Goal: Task Accomplishment & Management: Complete application form

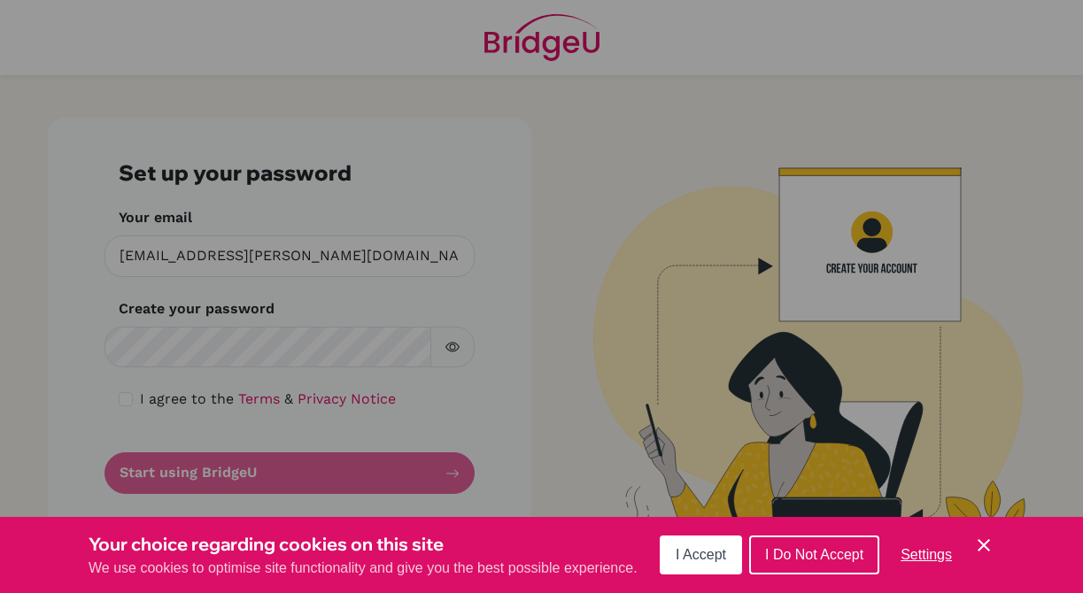
click at [728, 559] on button "I Accept" at bounding box center [700, 555] width 82 height 39
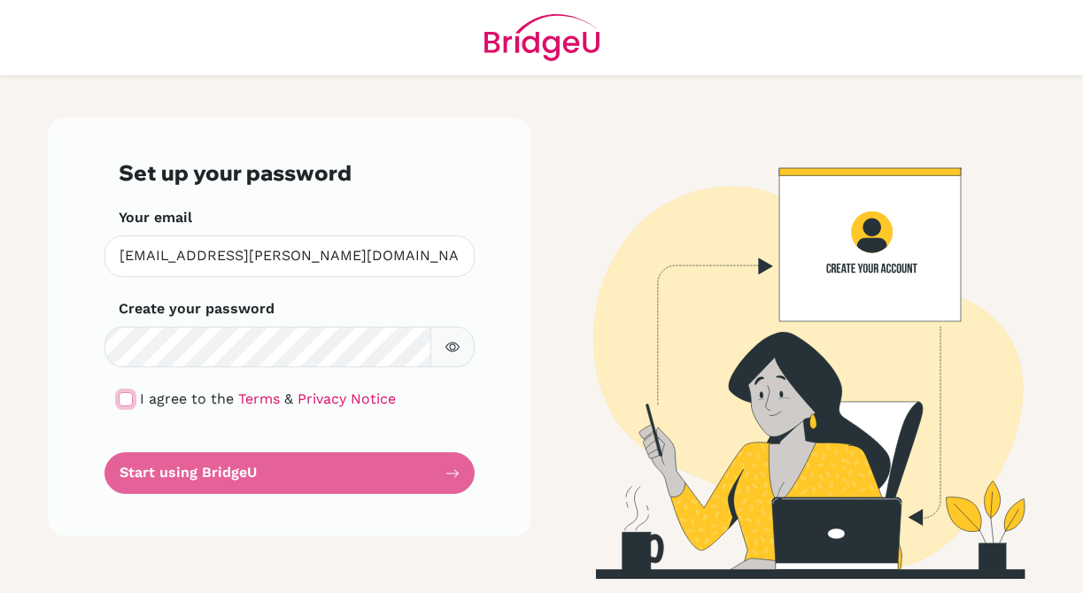
click at [127, 398] on input "checkbox" at bounding box center [126, 399] width 14 height 14
checkbox input "true"
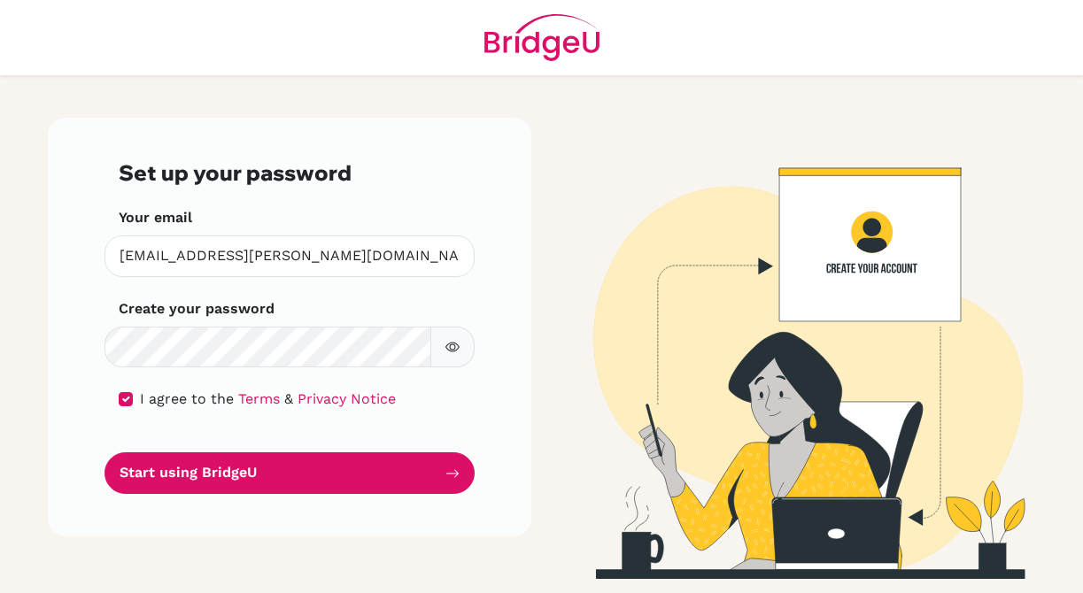
click at [440, 353] on button "button" at bounding box center [452, 348] width 44 height 42
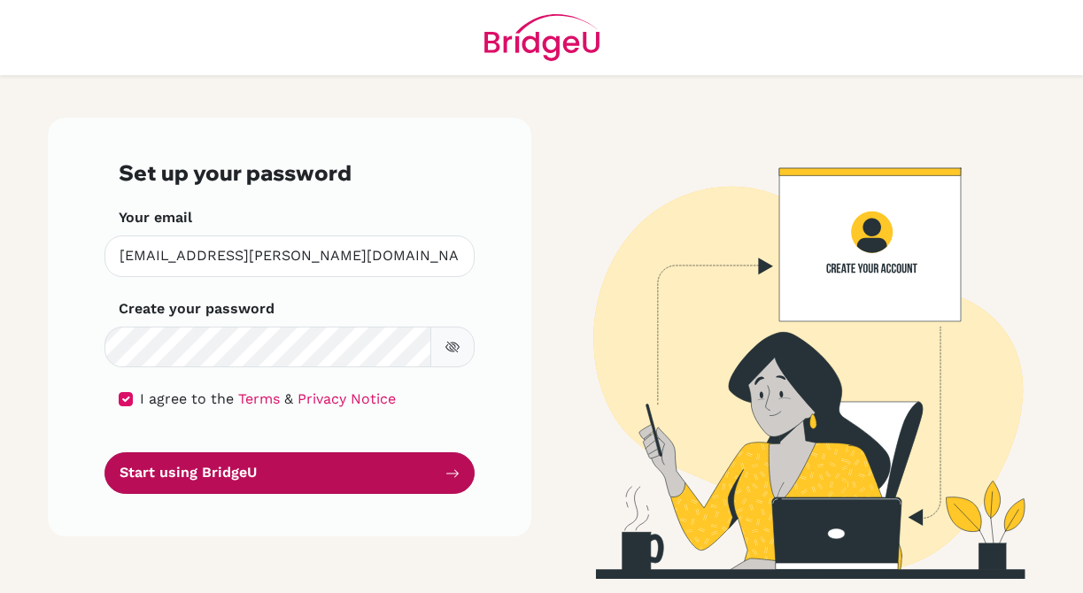
click at [330, 461] on button "Start using BridgeU" at bounding box center [289, 473] width 370 height 42
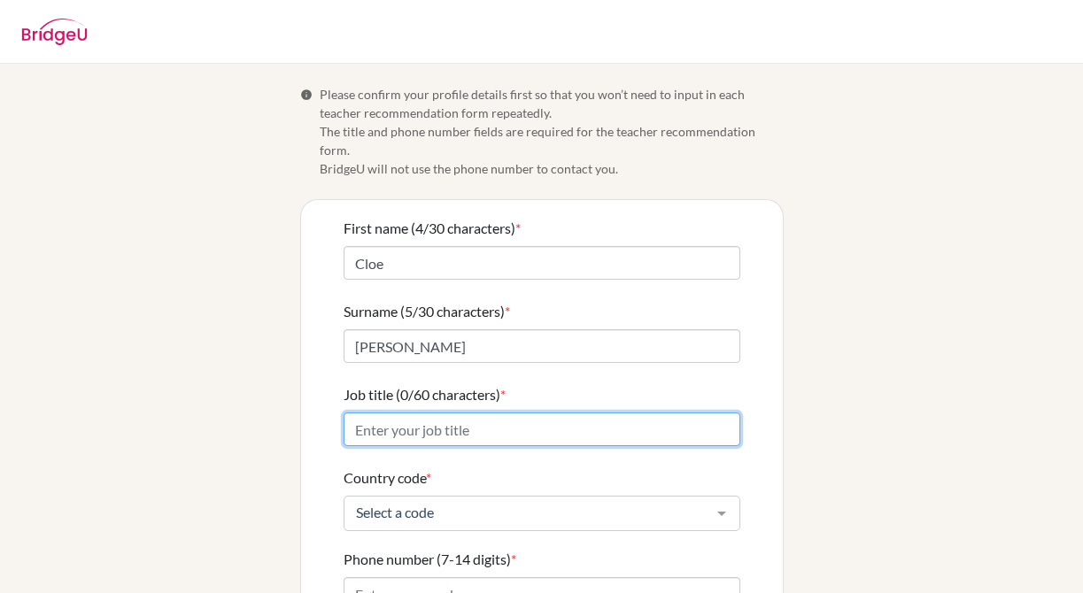
click at [393, 420] on input "Job title (0/60 characters) *" at bounding box center [541, 429] width 397 height 34
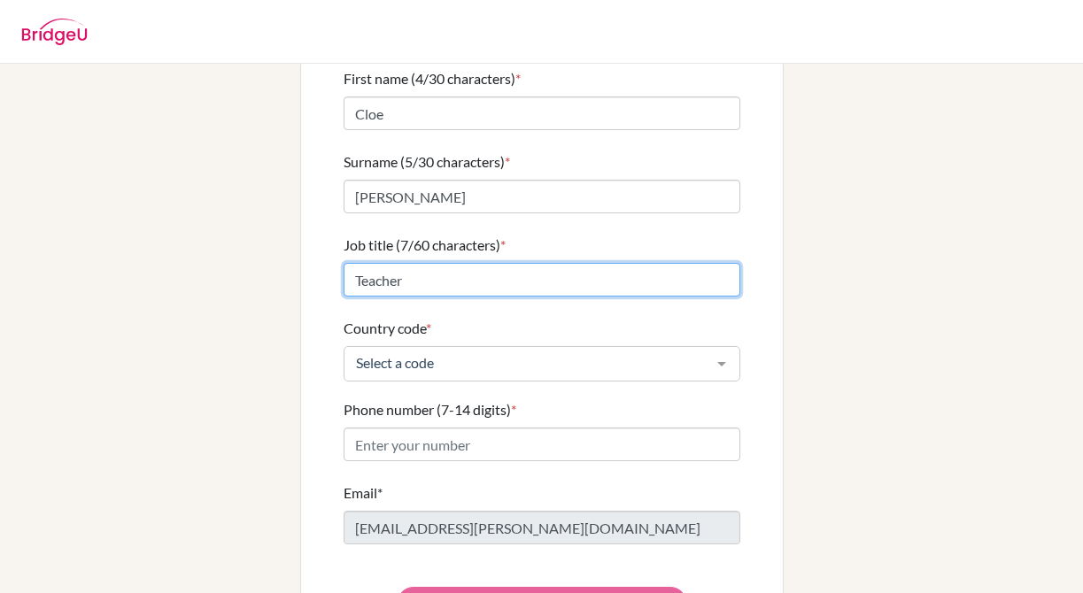
scroll to position [155, 0]
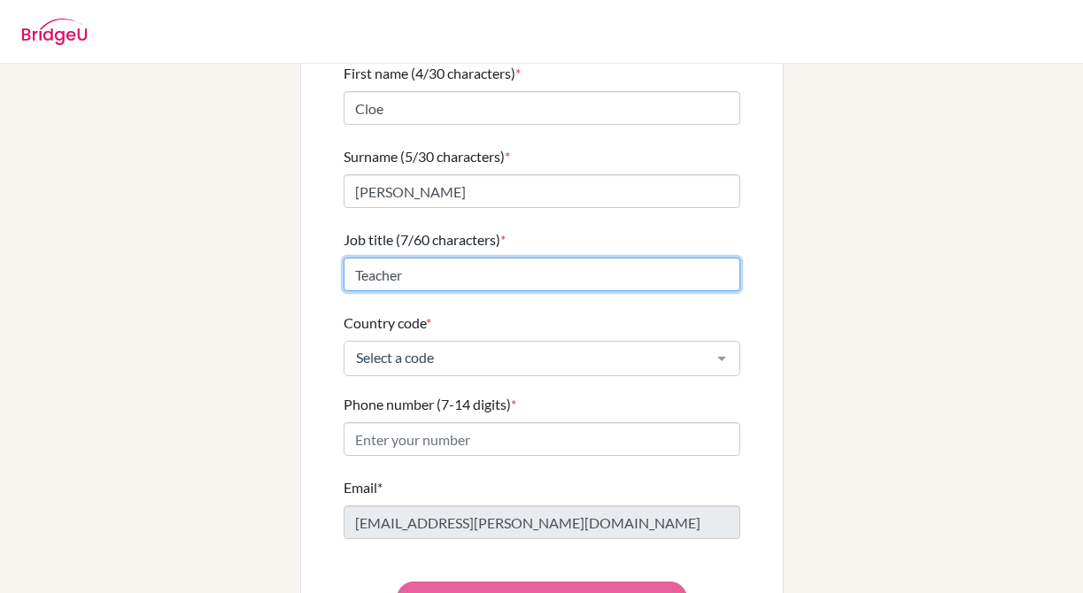
type input "Teacher"
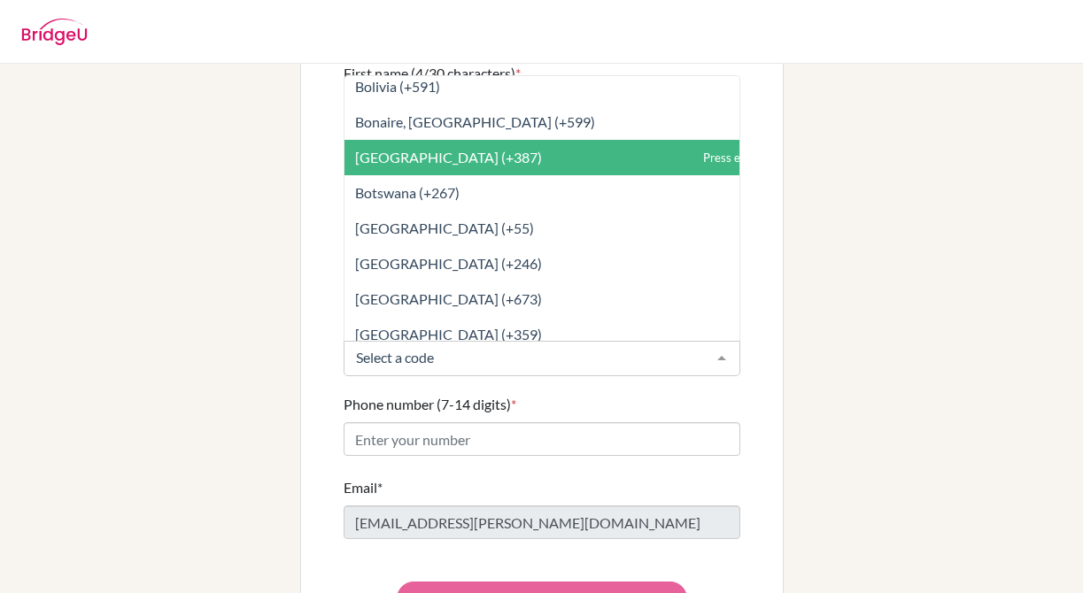
scroll to position [896, 0]
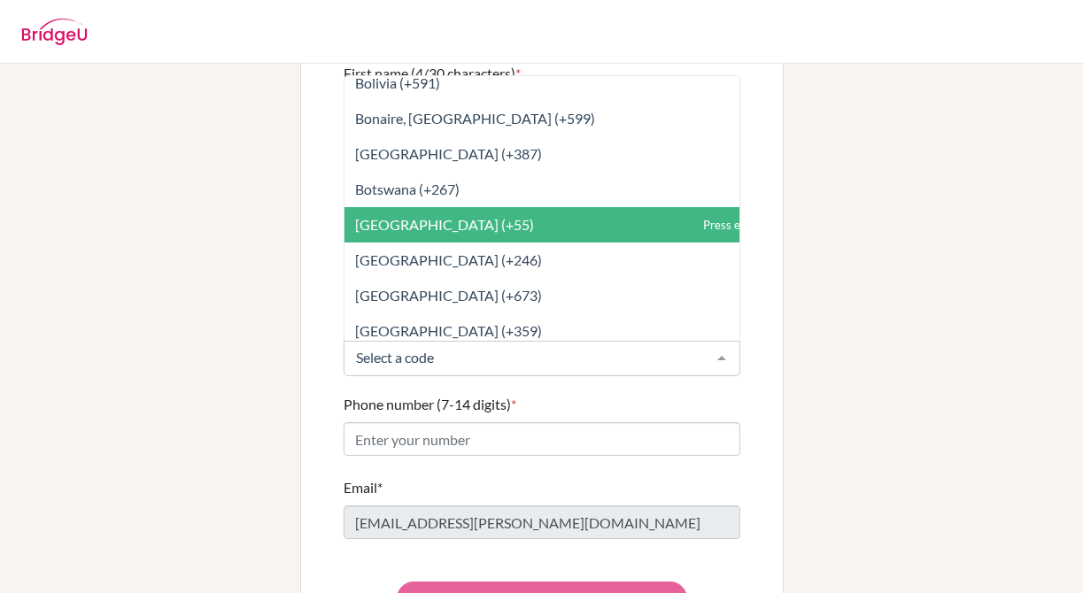
click at [428, 209] on span "Brazil (+55)" at bounding box center [581, 224] width 474 height 35
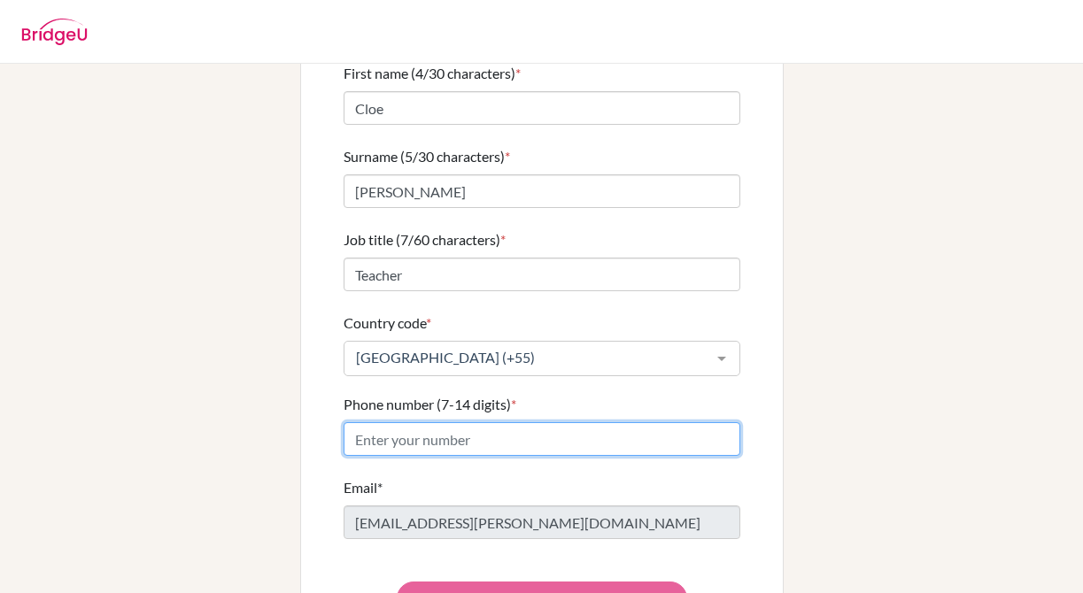
click at [399, 426] on input "Phone number (7-14 digits) *" at bounding box center [541, 439] width 397 height 34
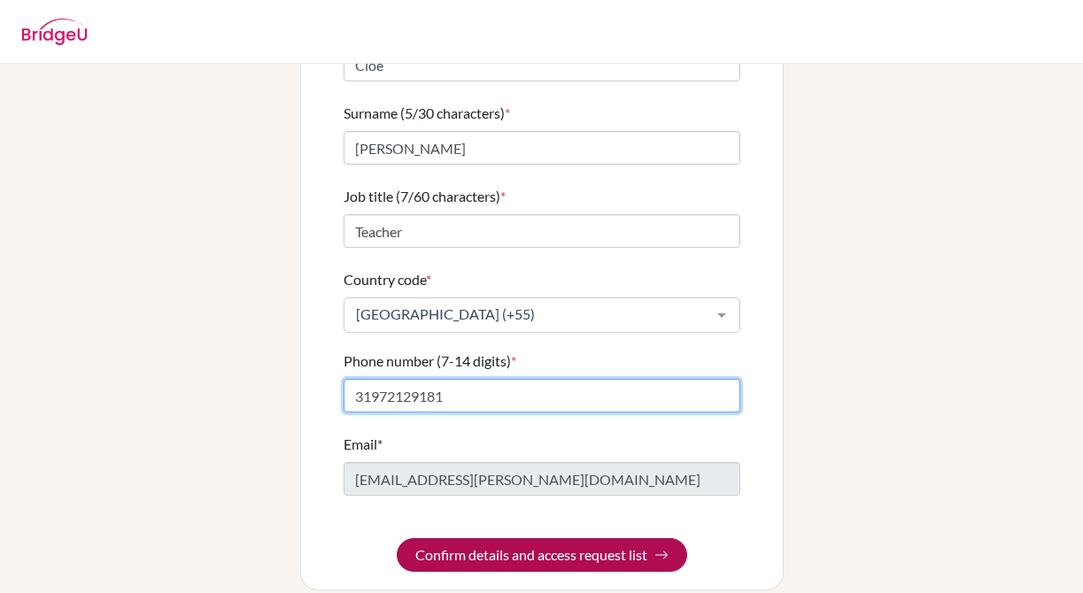
type input "31972129181"
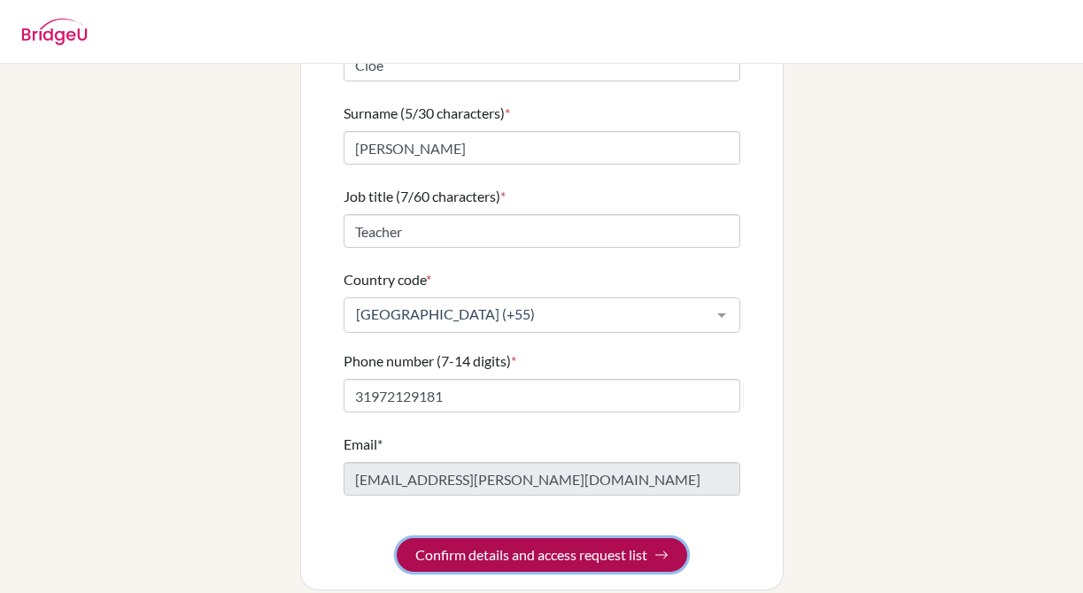
click at [475, 538] on button "Confirm details and access request list" at bounding box center [542, 555] width 290 height 34
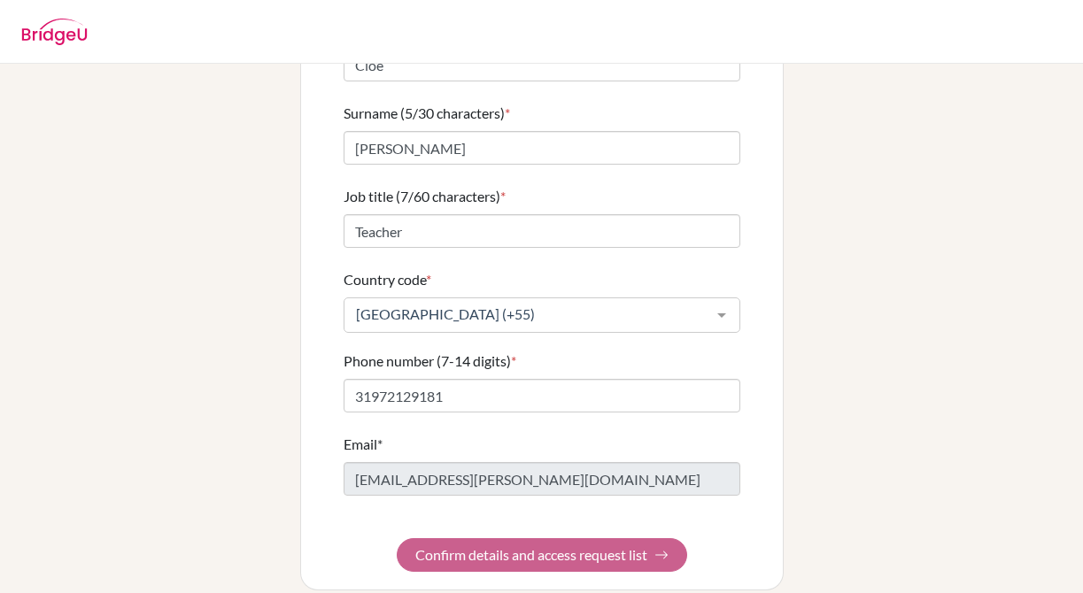
scroll to position [0, 0]
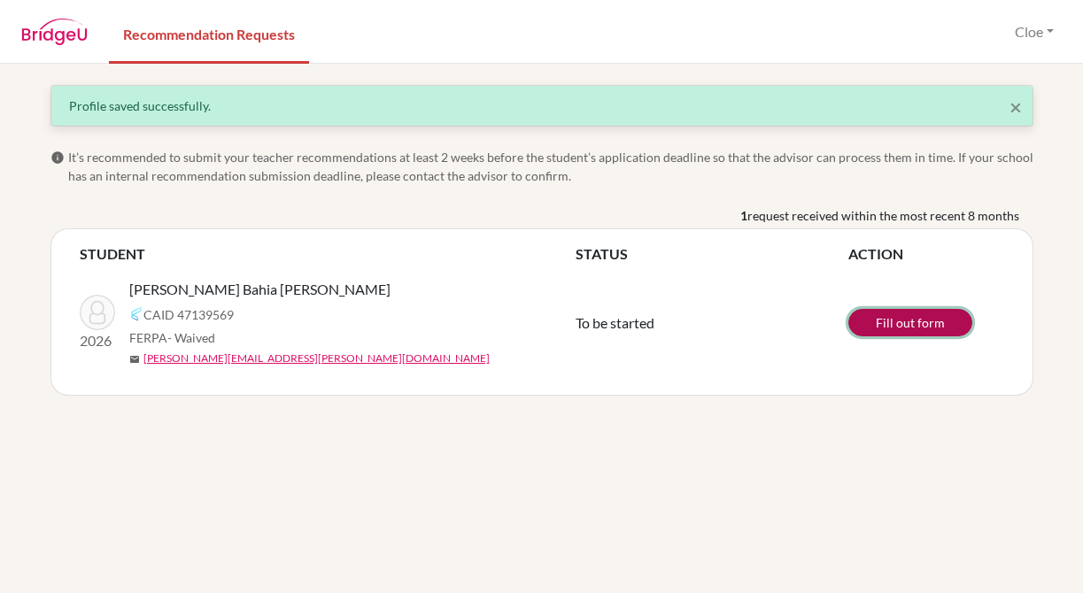
click at [884, 324] on link "Fill out form" at bounding box center [910, 322] width 124 height 27
